Goal: Information Seeking & Learning: Learn about a topic

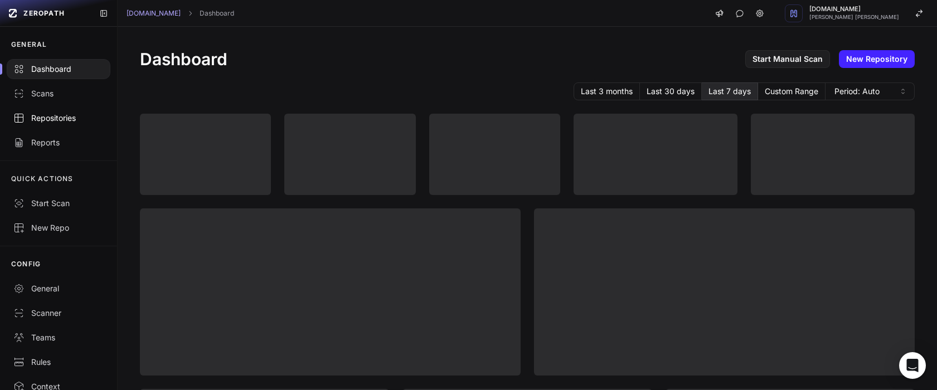
click at [53, 121] on div "Repositories" at bounding box center [58, 118] width 90 height 11
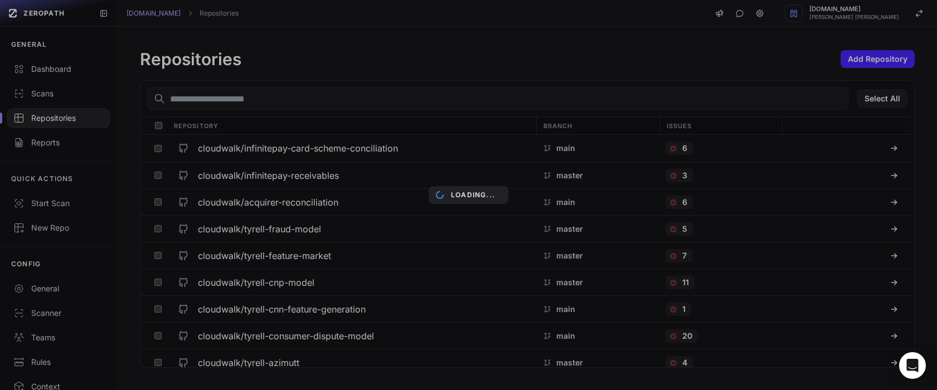
click at [309, 105] on div "Loading..." at bounding box center [468, 195] width 937 height 390
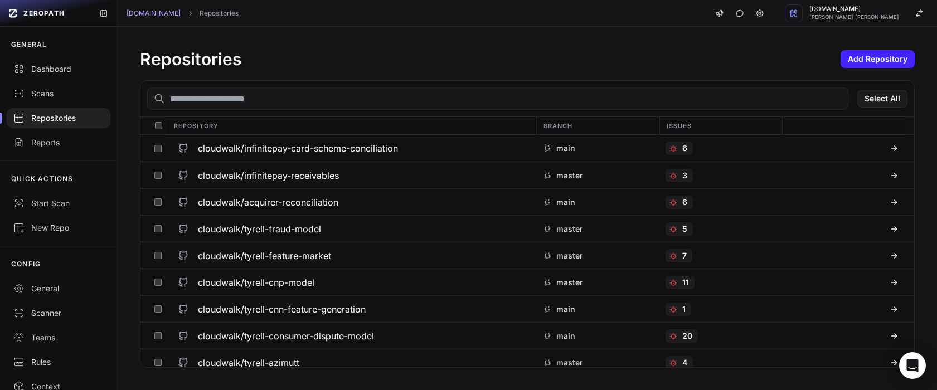
click at [276, 101] on input "text" at bounding box center [497, 98] width 701 height 22
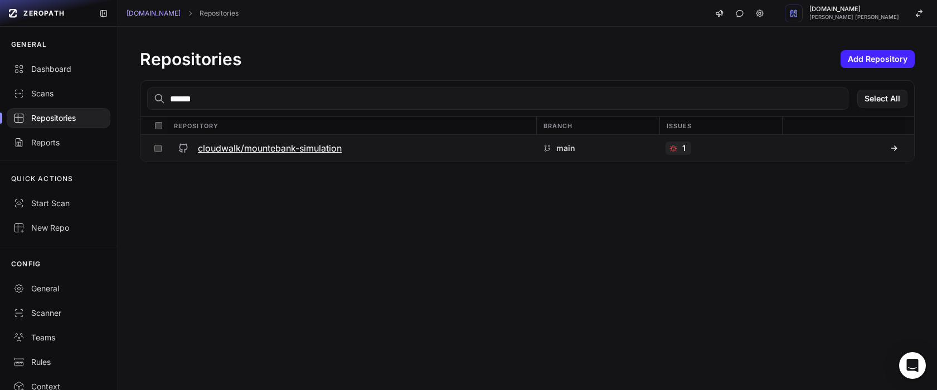
type input "******"
click at [286, 144] on h3 "cloudwalk/mountebank-simulation" at bounding box center [270, 148] width 144 height 13
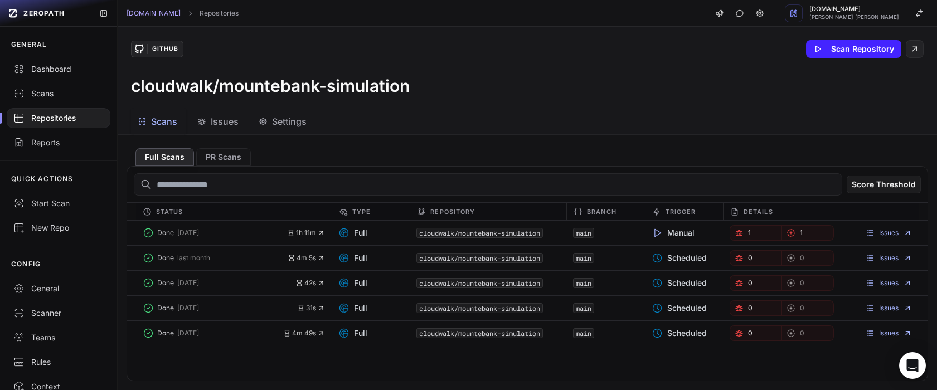
click at [219, 126] on span "Issues" at bounding box center [225, 121] width 28 height 13
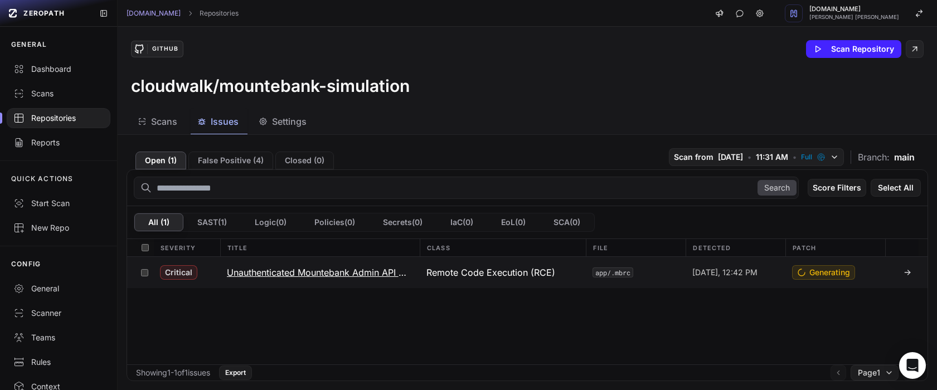
click at [315, 270] on h3 "Unauthenticated Mountebank Admin API with allowInjection → Remote Code Execution" at bounding box center [320, 272] width 186 height 13
click at [370, 266] on h3 "Unauthenticated Mountebank Admin API with allowInjection → Remote Code Execution" at bounding box center [320, 272] width 186 height 13
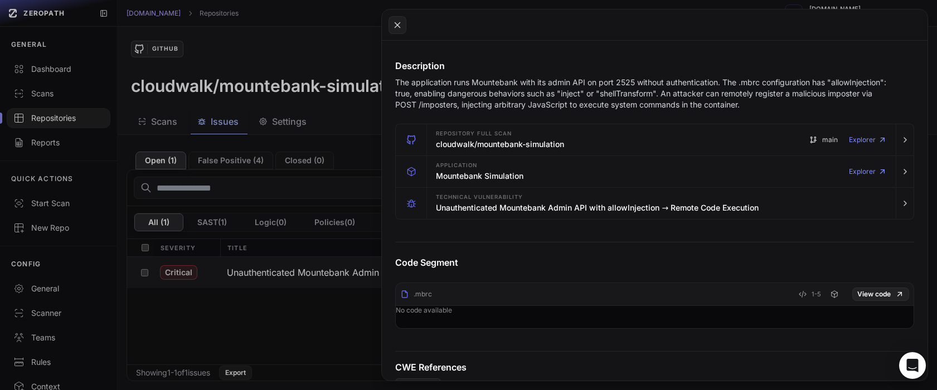
scroll to position [147, 0]
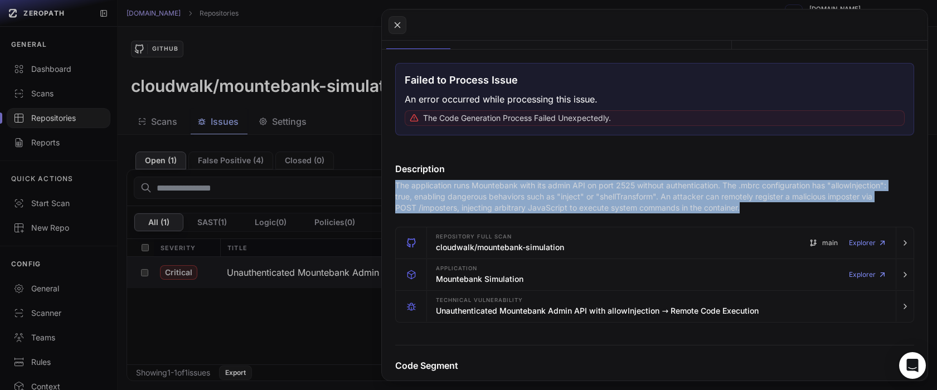
drag, startPoint x: 394, startPoint y: 186, endPoint x: 744, endPoint y: 205, distance: 349.8
click at [743, 205] on div "Description The application runs Mountebank with its admin API on port 2525 wit…" at bounding box center [654, 187] width 545 height 51
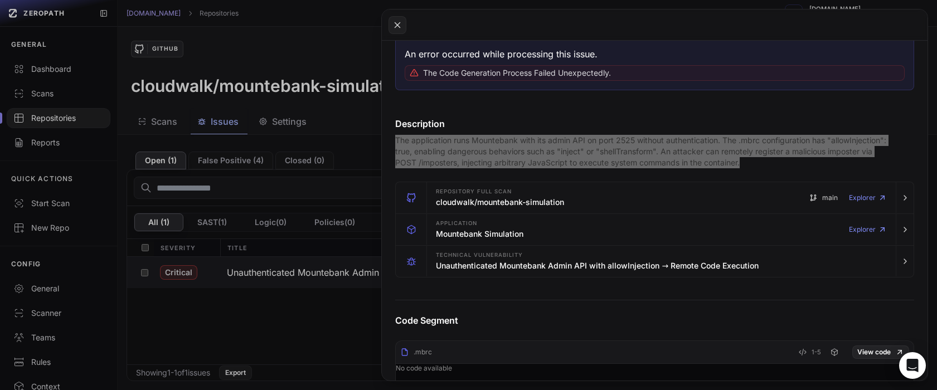
scroll to position [211, 0]
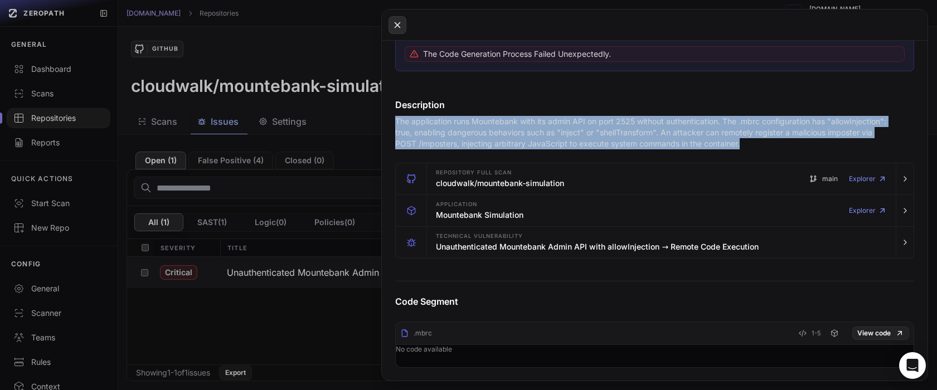
click at [396, 26] on icon at bounding box center [397, 24] width 5 height 5
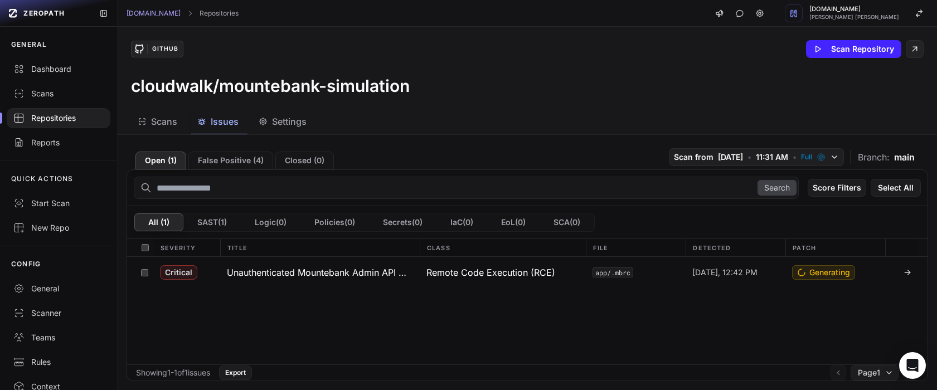
click at [303, 42] on div "GitHub Scan Repository" at bounding box center [527, 49] width 792 height 18
